Goal: Download file/media

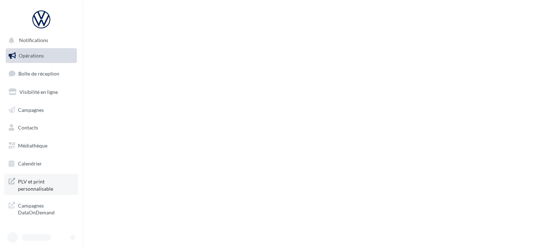
click at [41, 187] on span "PLV et print personnalisable" at bounding box center [46, 183] width 56 height 15
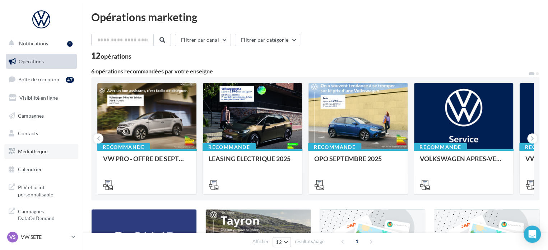
click at [49, 151] on link "Médiathèque" at bounding box center [41, 151] width 74 height 15
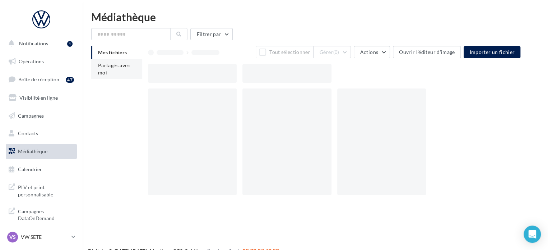
click at [116, 68] on span "Partagés avec moi" at bounding box center [114, 68] width 32 height 13
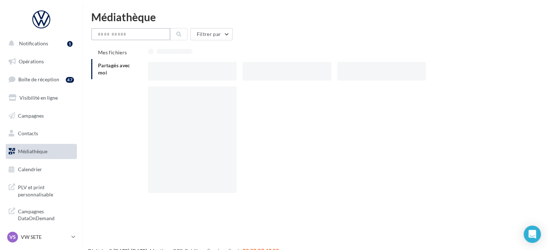
click at [146, 31] on input "text" at bounding box center [130, 34] width 79 height 12
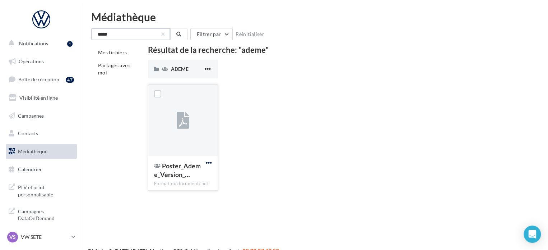
type input "*****"
click at [208, 161] on span "button" at bounding box center [209, 163] width 6 height 6
click at [173, 180] on button "Télécharger" at bounding box center [178, 177] width 72 height 19
